Goal: Transaction & Acquisition: Download file/media

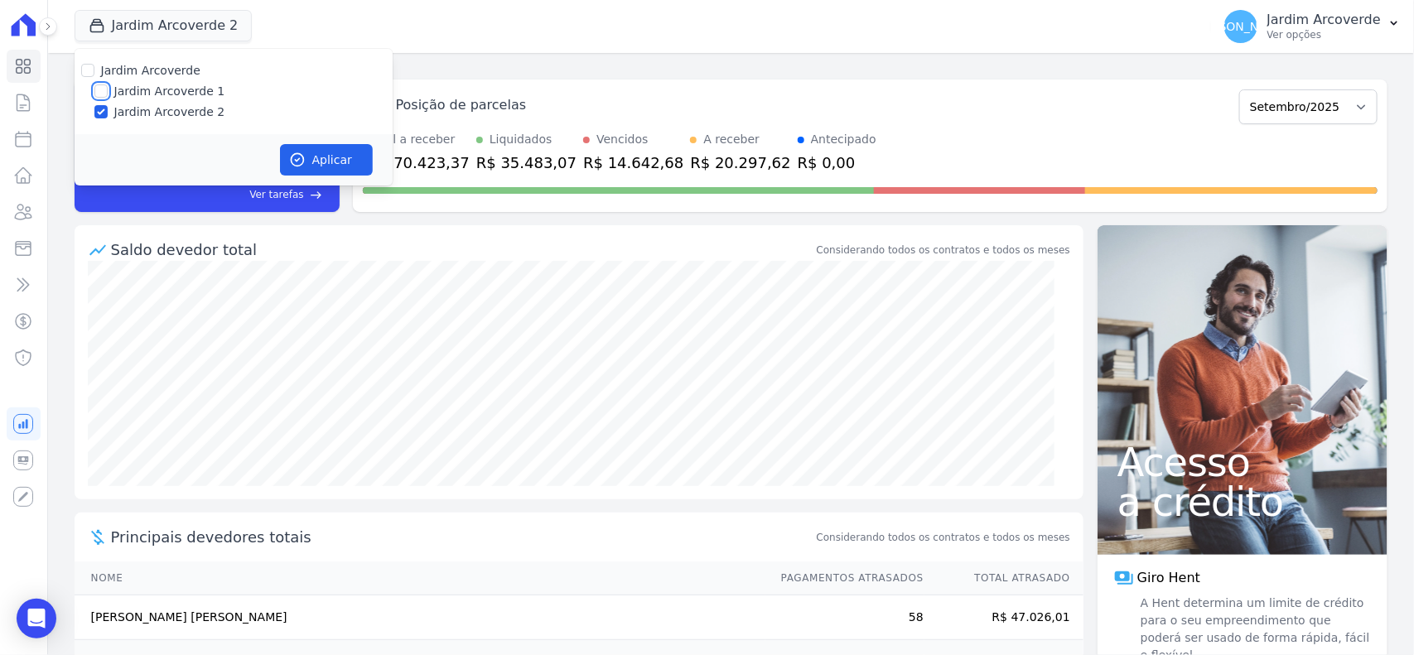
click at [101, 93] on input "Jardim Arcoverde 1" at bounding box center [100, 91] width 13 height 13
checkbox input "true"
click at [301, 155] on icon "button" at bounding box center [297, 160] width 12 height 12
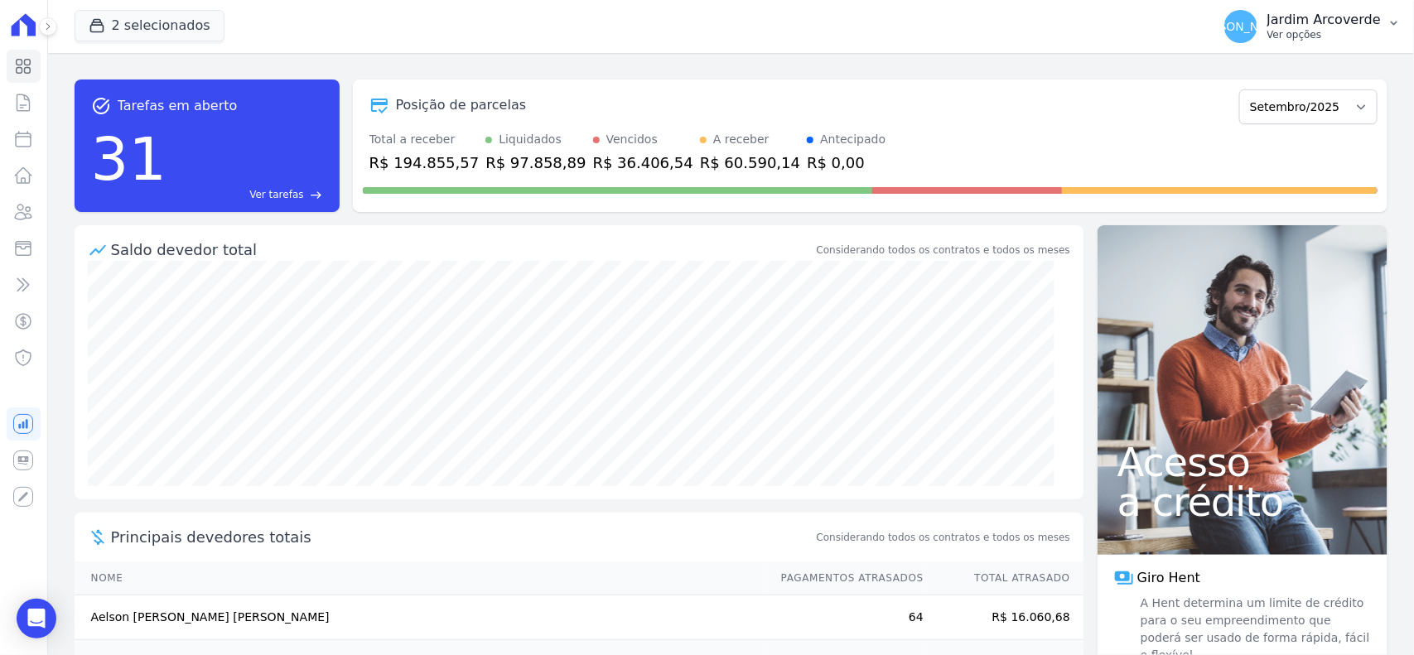
click at [1320, 15] on p "Jardim Arcoverde" at bounding box center [1325, 20] width 114 height 17
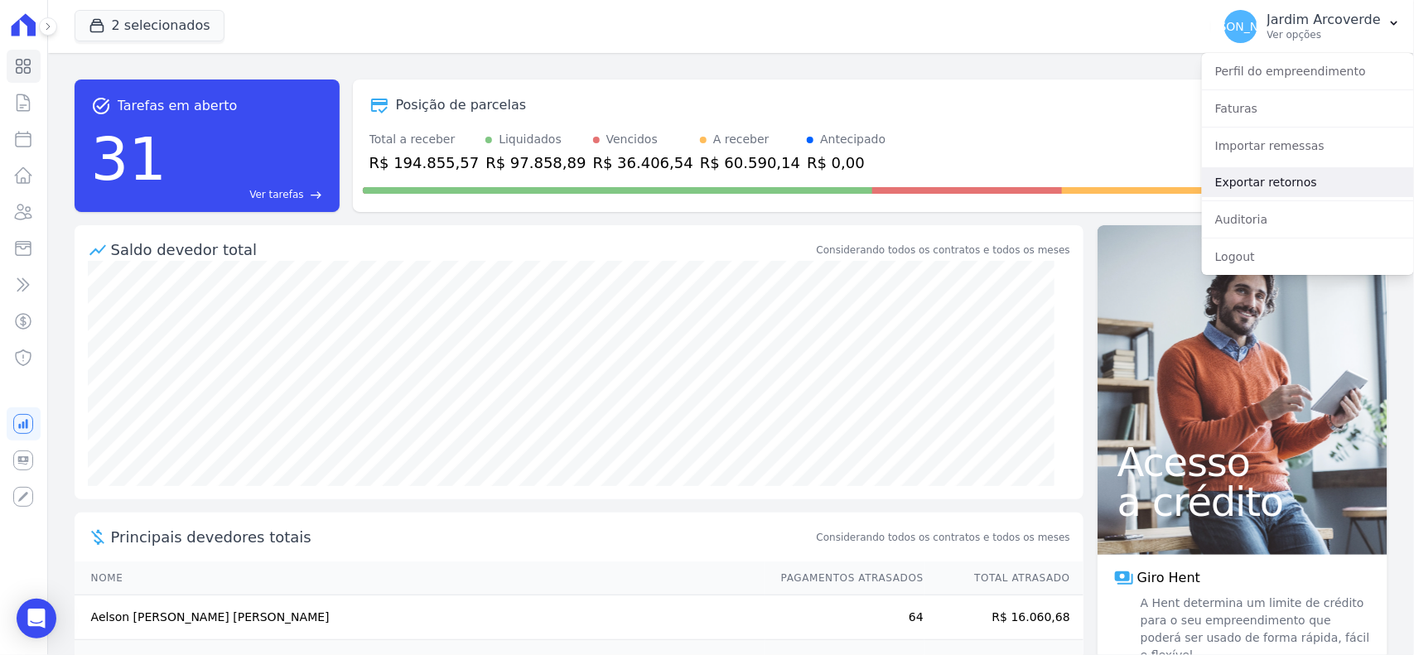
click at [1278, 178] on link "Exportar retornos" at bounding box center [1308, 182] width 212 height 30
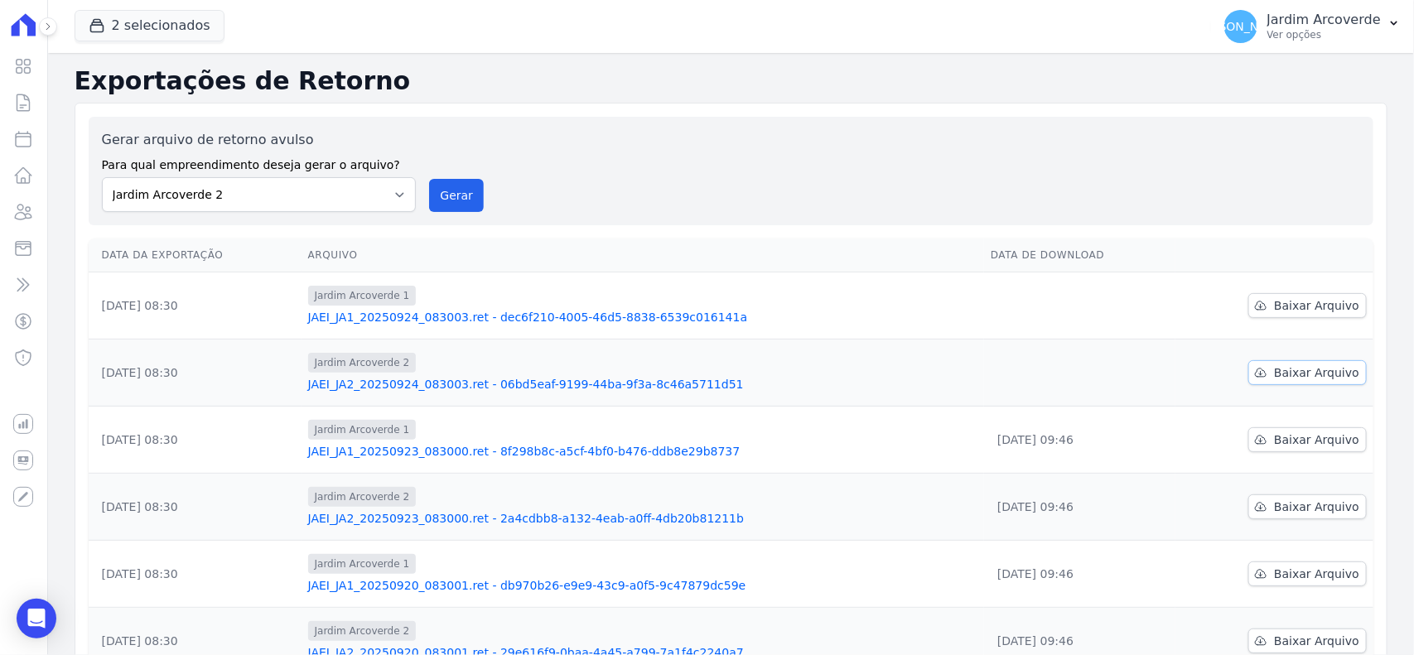
click at [1301, 373] on span "Baixar Arquivo" at bounding box center [1316, 373] width 85 height 17
click at [1307, 303] on span "Baixar Arquivo" at bounding box center [1316, 305] width 85 height 17
